Goal: Task Accomplishment & Management: Complete application form

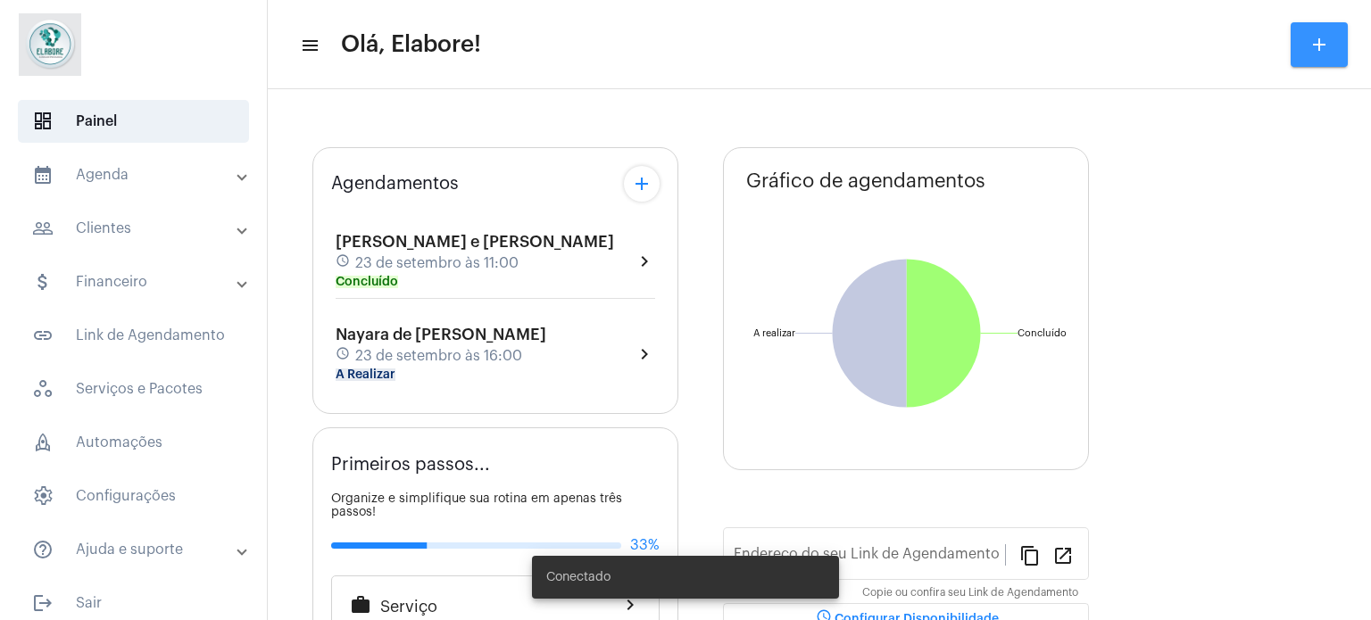
click at [1313, 46] on mat-icon "add" at bounding box center [1319, 44] width 21 height 21
type input "[URL][DOMAIN_NAME]"
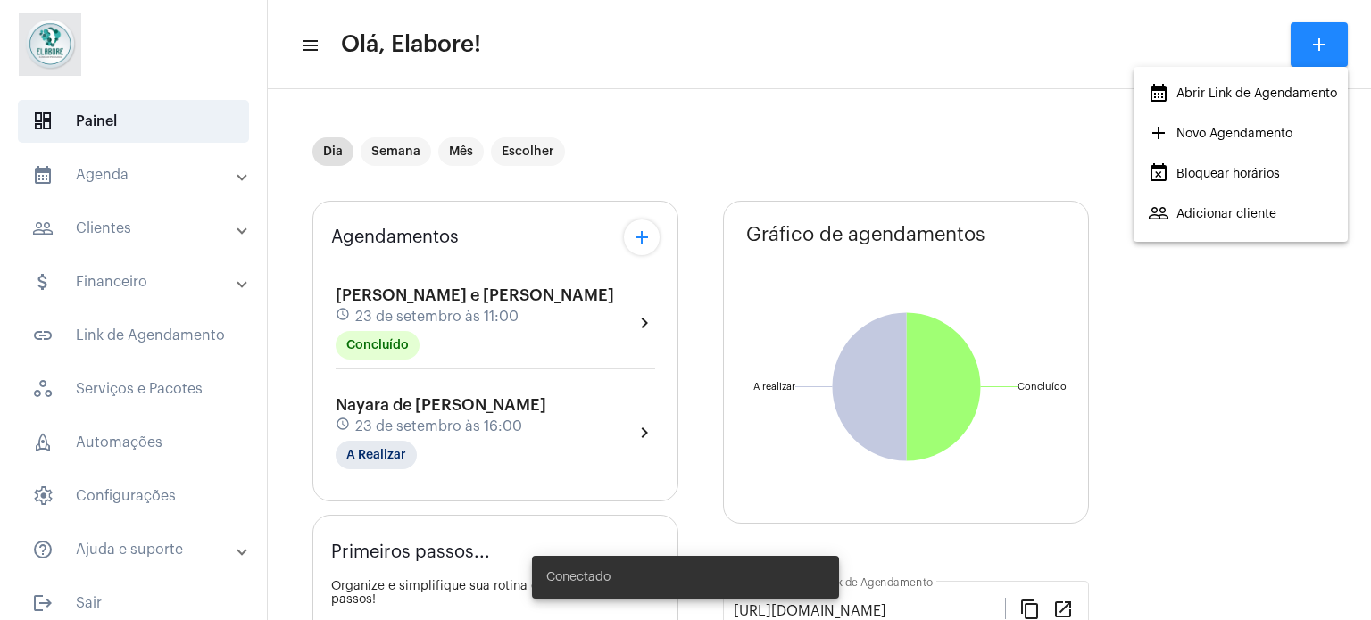
click at [1174, 129] on span "add Novo Agendamento" at bounding box center [1220, 134] width 145 height 32
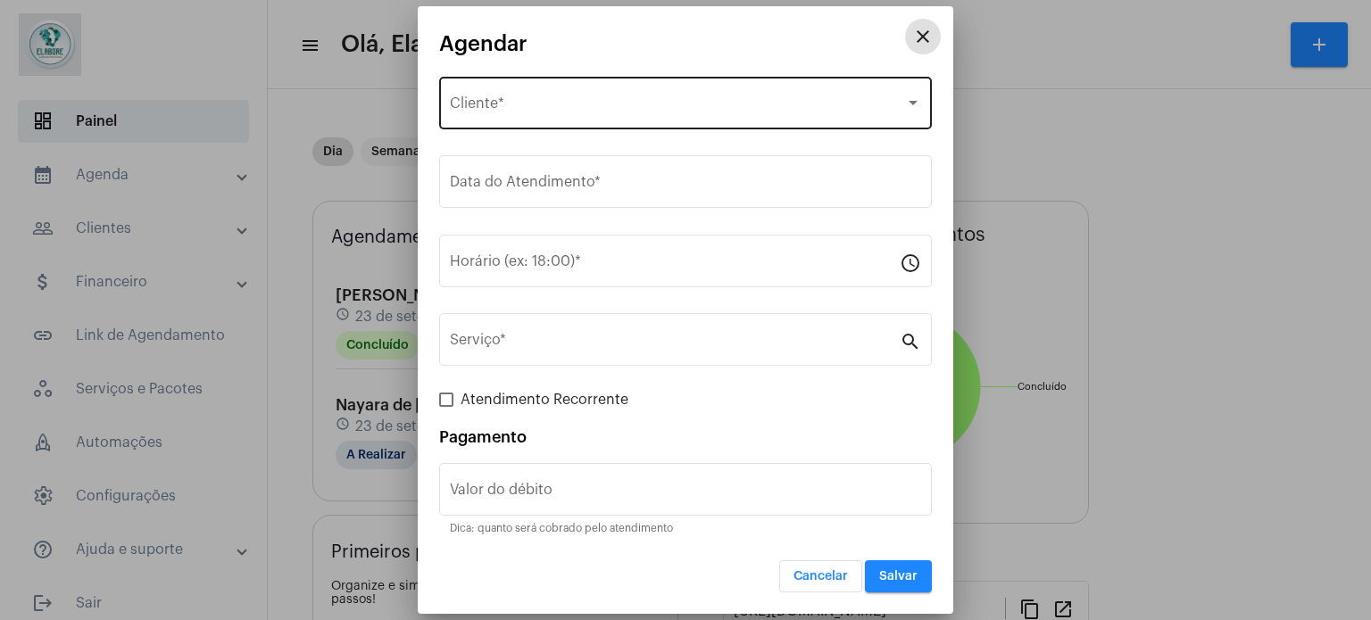
click at [594, 97] on div "Selecione o Cliente Cliente *" at bounding box center [685, 101] width 471 height 56
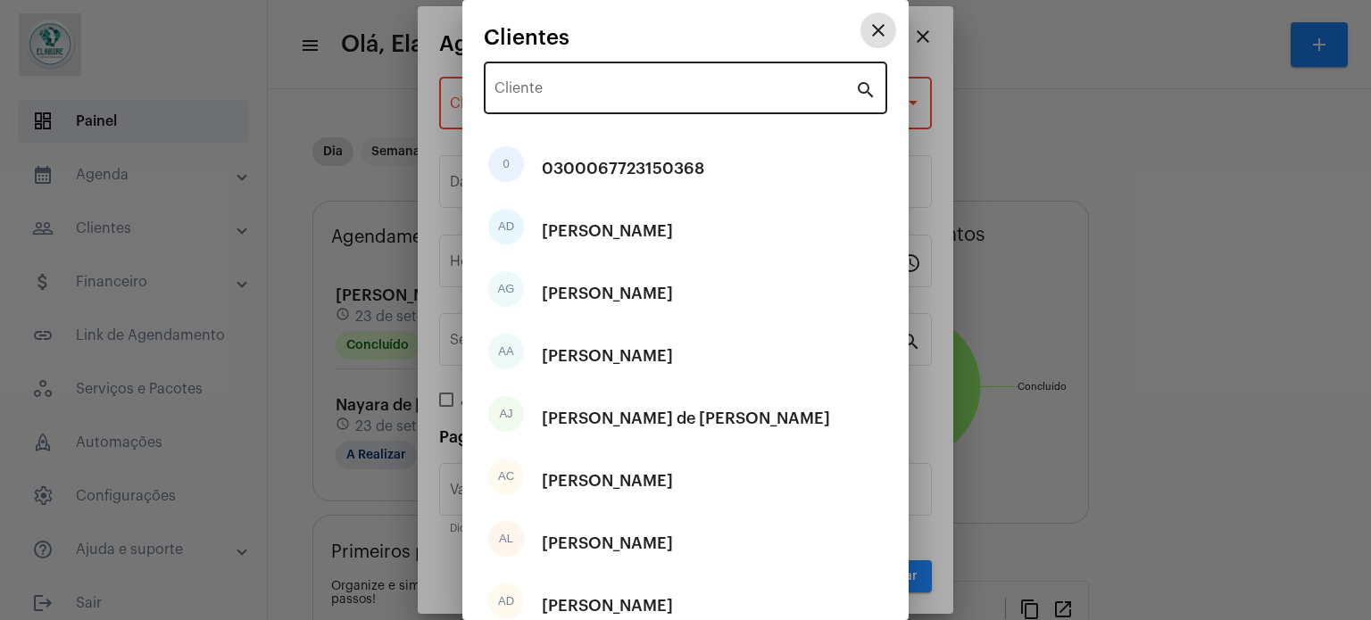
click at [596, 109] on div "Cliente" at bounding box center [674, 86] width 361 height 56
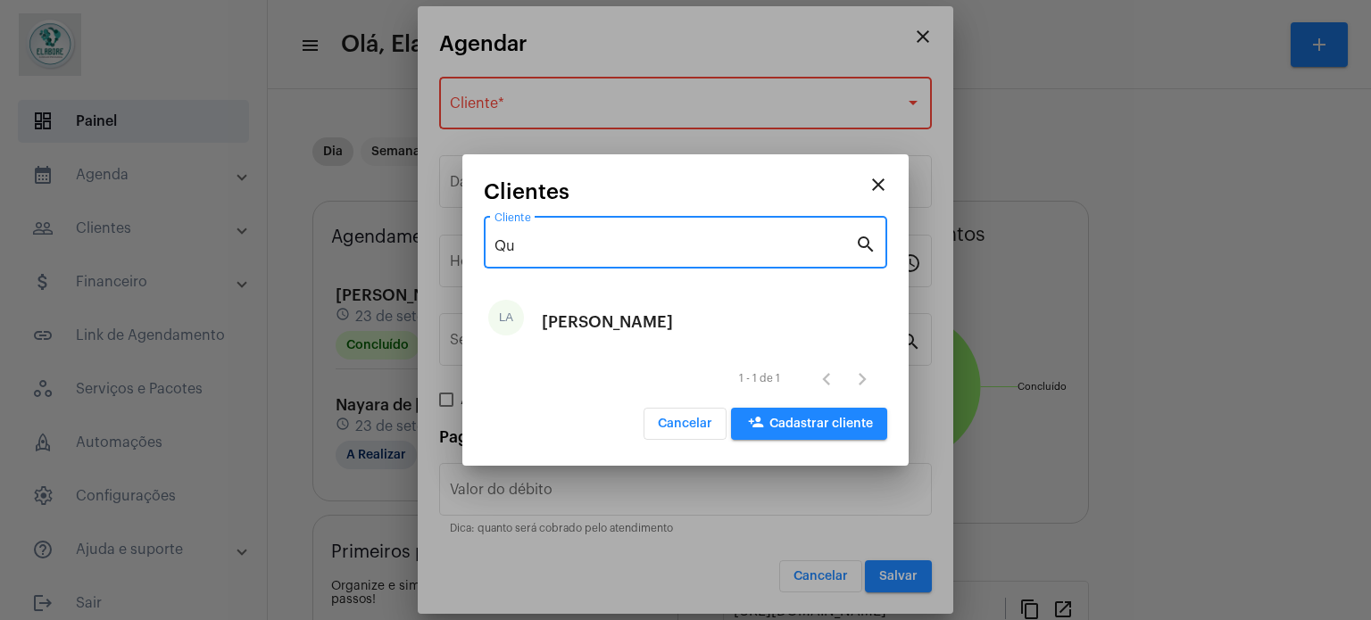
type input "Q"
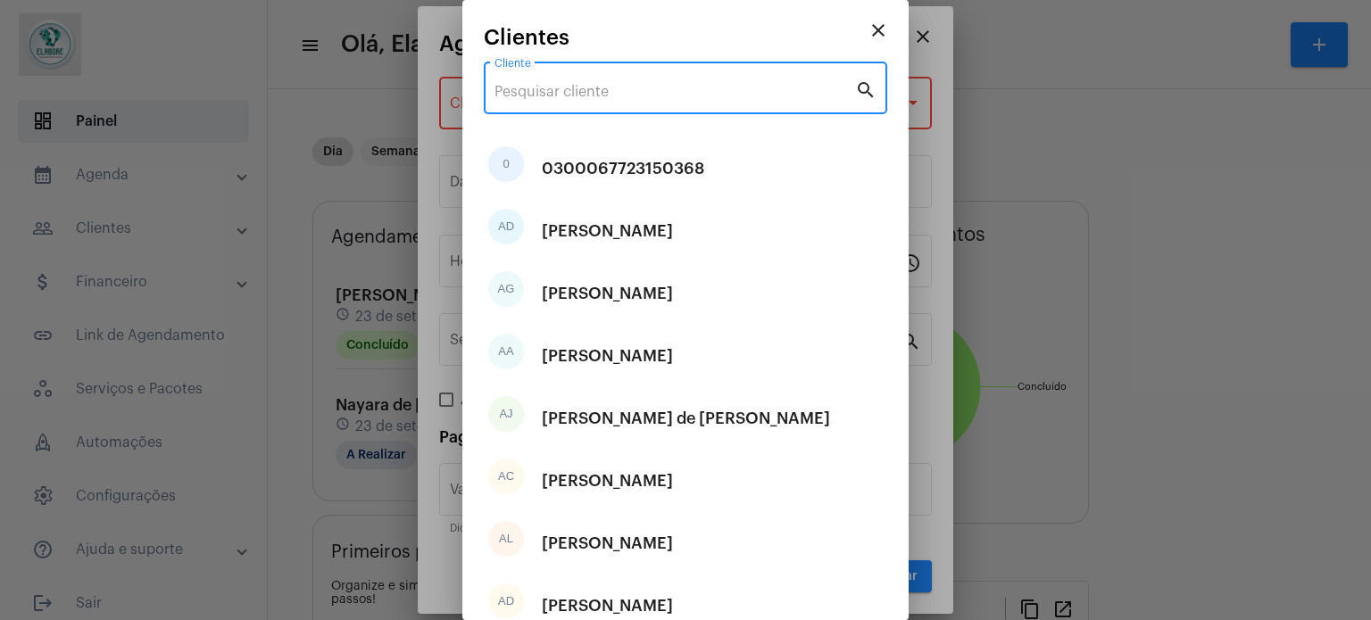
click at [868, 29] on mat-icon "close" at bounding box center [878, 30] width 21 height 21
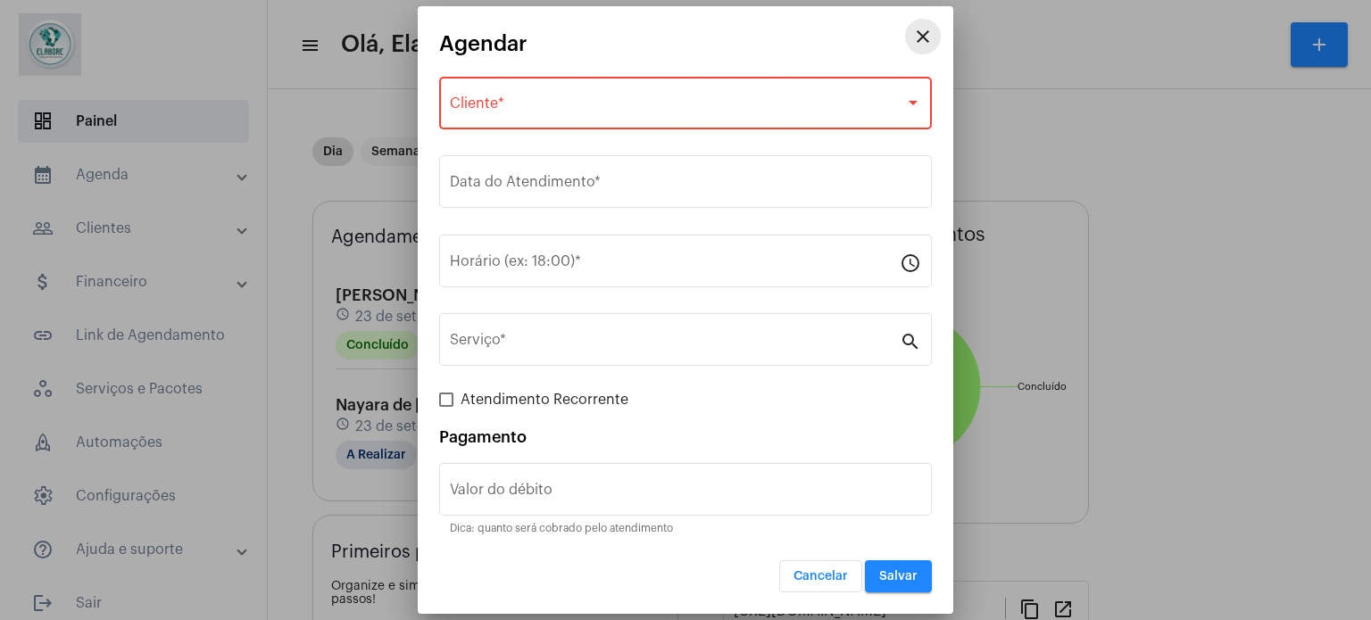
click at [926, 28] on mat-icon "close" at bounding box center [922, 36] width 21 height 21
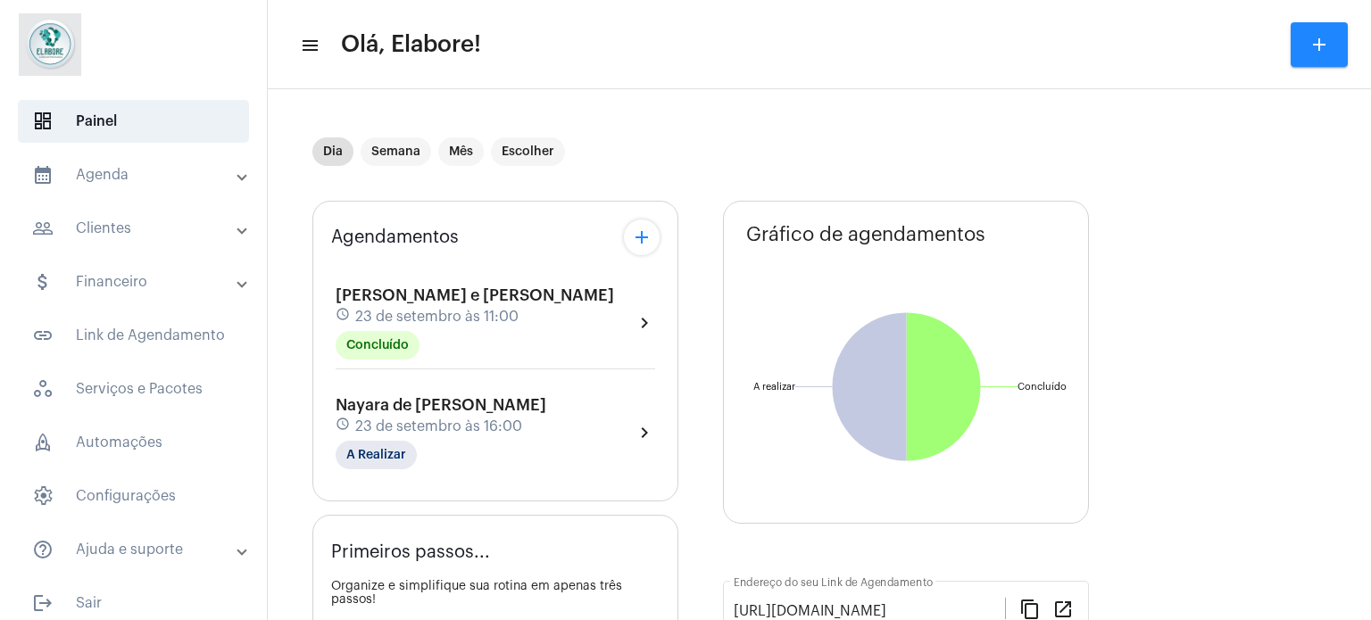
click at [129, 219] on mat-panel-title "people_outline Clientes" at bounding box center [135, 228] width 206 height 21
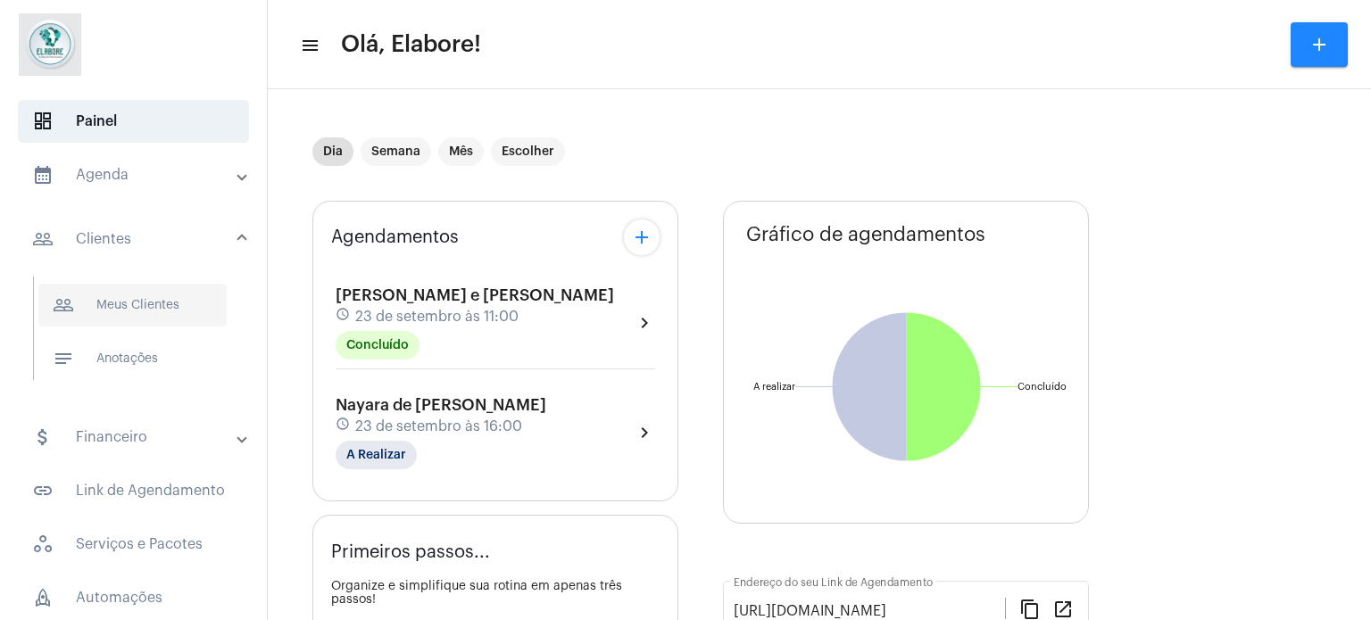
click at [144, 304] on span "people_outline Meus Clientes" at bounding box center [132, 305] width 188 height 43
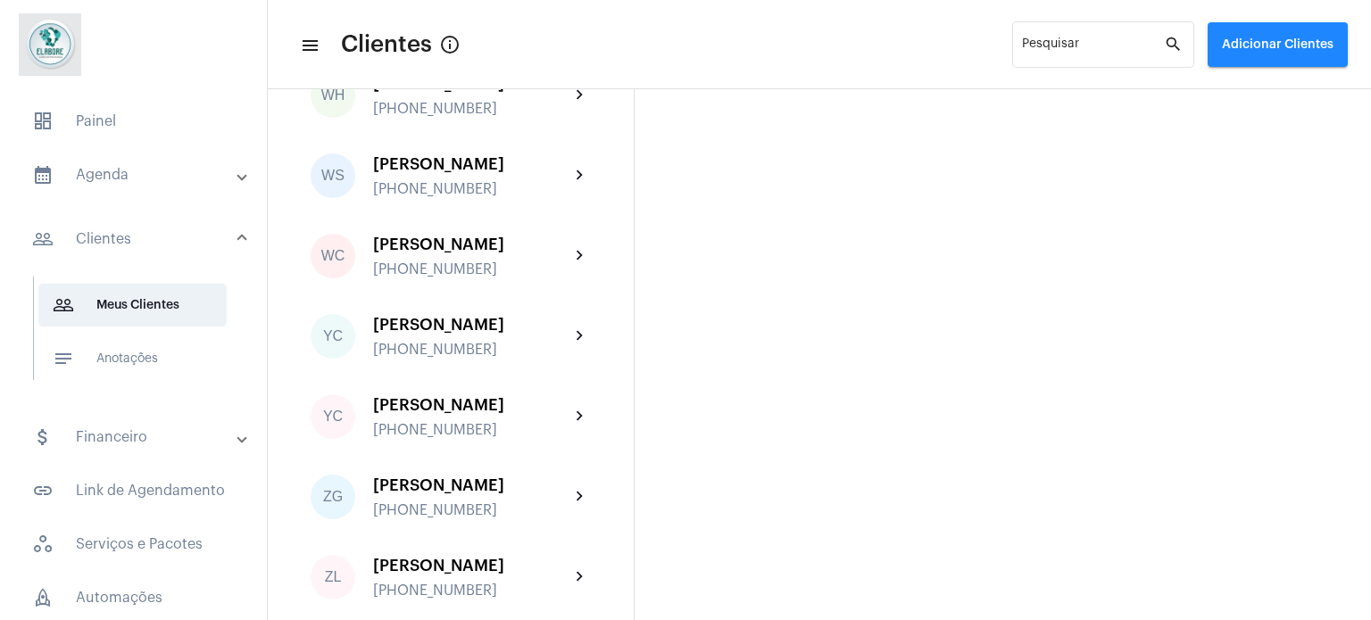
scroll to position [35000, 0]
